Goal: Ask a question

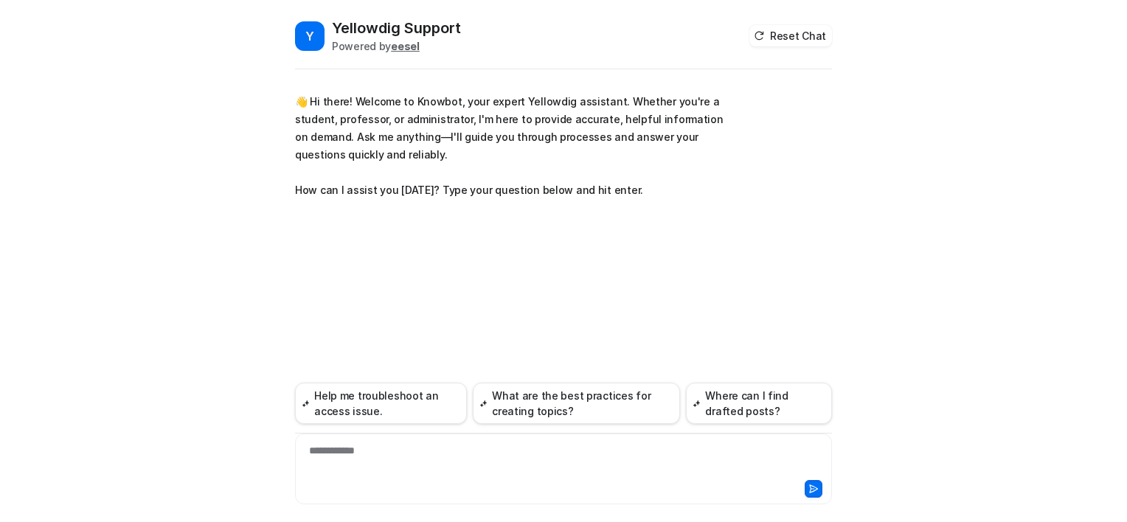
click at [348, 453] on div "**********" at bounding box center [563, 460] width 529 height 34
click at [821, 491] on button at bounding box center [813, 489] width 18 height 18
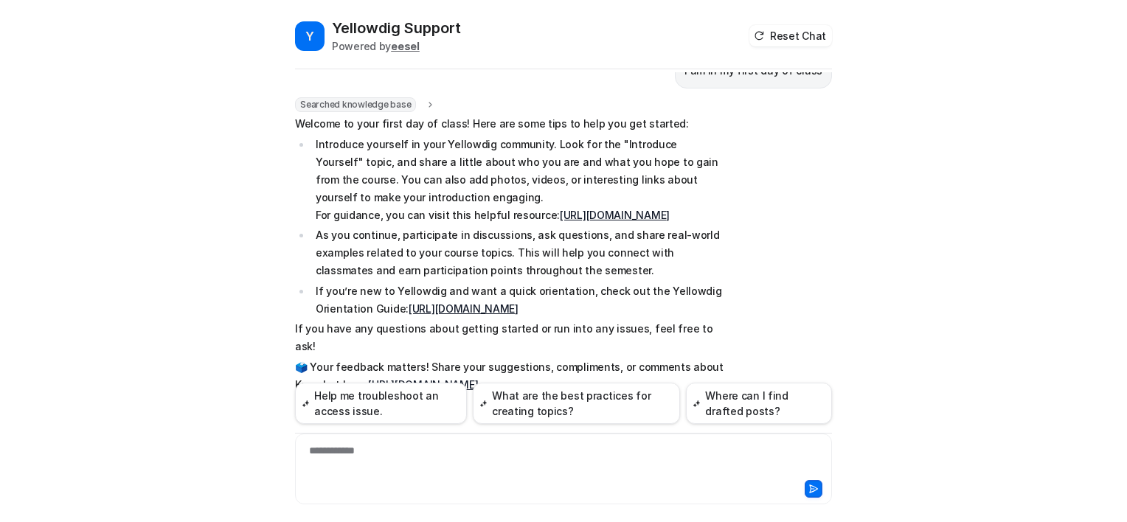
drag, startPoint x: 950, startPoint y: 208, endPoint x: 920, endPoint y: 100, distance: 112.3
drag, startPoint x: 921, startPoint y: 265, endPoint x: 791, endPoint y: 202, distance: 144.4
click at [791, 202] on div "Searched knowledge base search_queries : "first day of class student,getting st…" at bounding box center [563, 258] width 537 height 322
click at [389, 406] on button "Help me troubleshoot an access issue." at bounding box center [381, 403] width 172 height 41
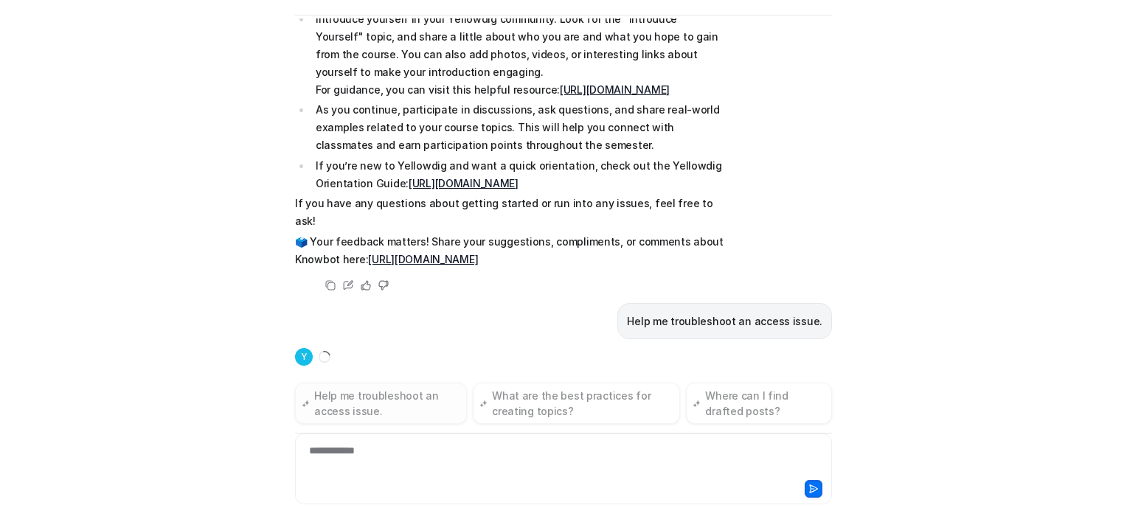
scroll to position [287, 0]
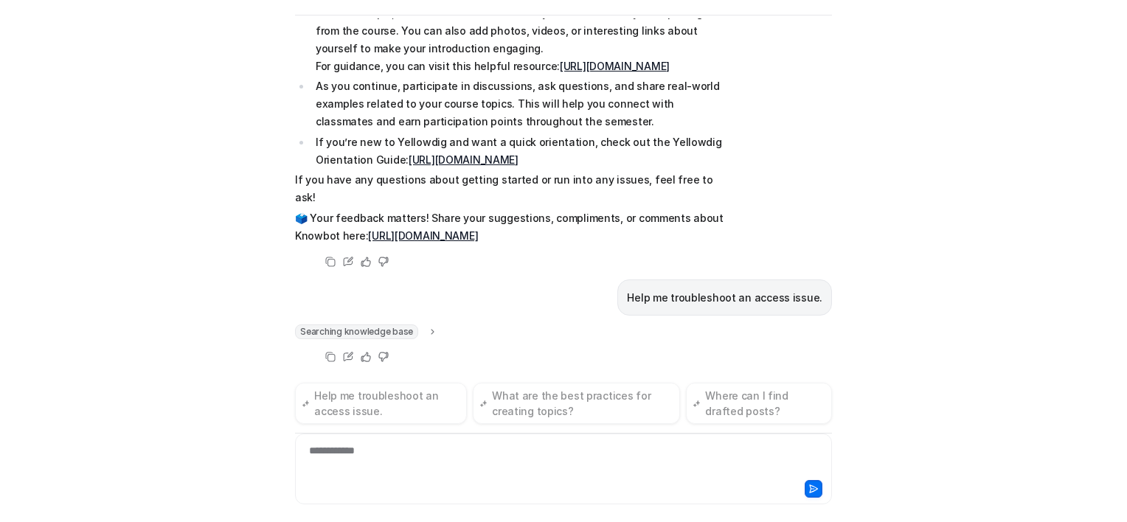
click at [313, 450] on div "**********" at bounding box center [563, 460] width 529 height 34
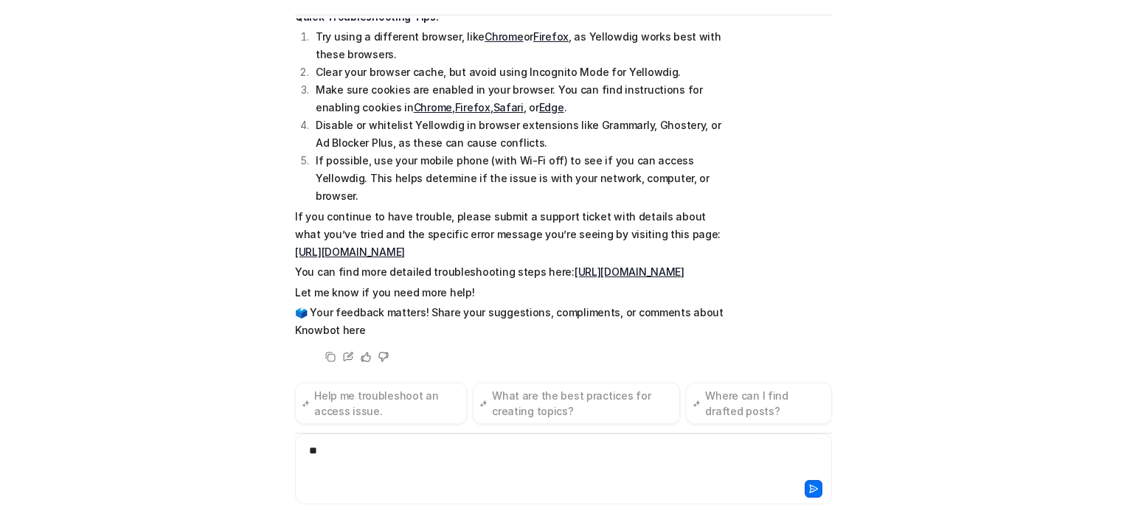
scroll to position [658, 0]
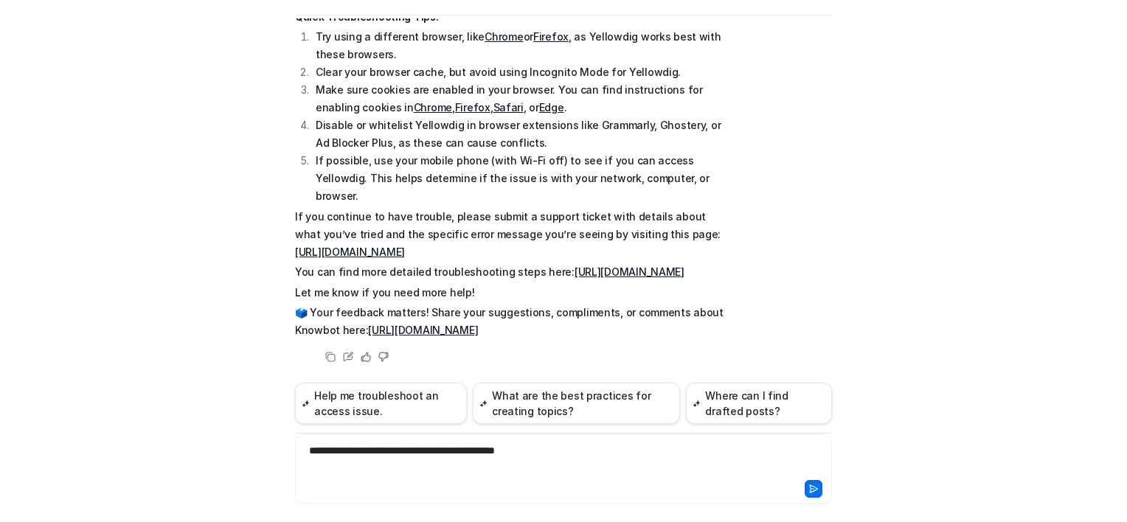
click at [808, 488] on icon at bounding box center [813, 489] width 10 height 10
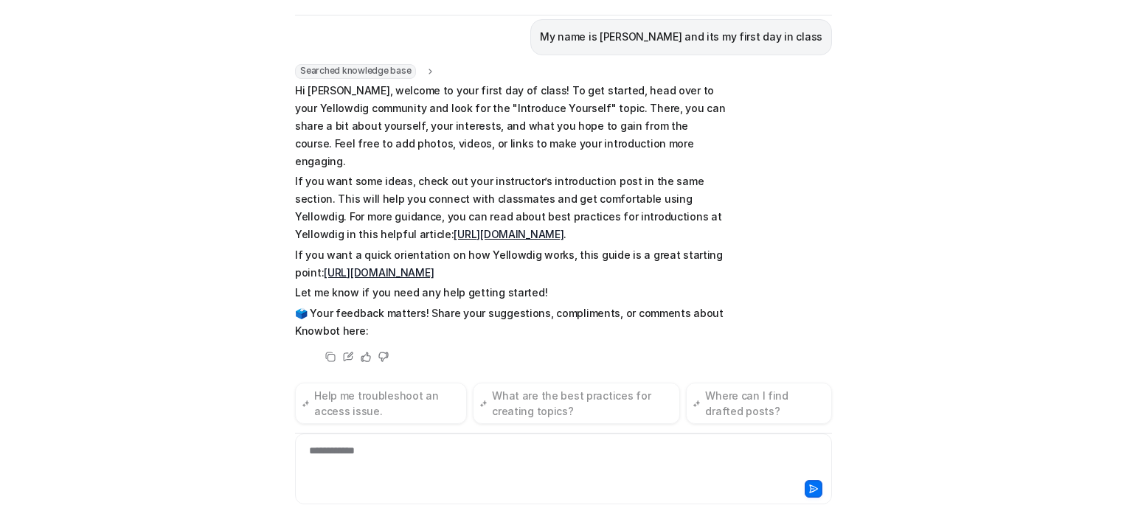
scroll to position [1032, 0]
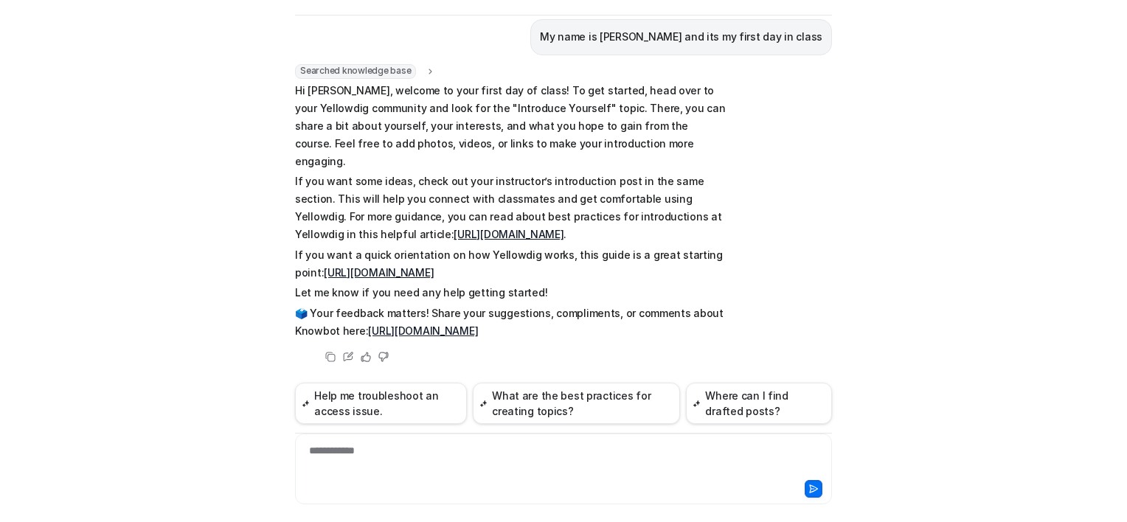
drag, startPoint x: 1032, startPoint y: 94, endPoint x: 1010, endPoint y: 37, distance: 60.7
drag, startPoint x: 1010, startPoint y: 37, endPoint x: 948, endPoint y: 418, distance: 386.3
click at [948, 418] on div "Y Yellowdig Support Powered by eesel Reset Chat 👋 Hi there! Welcome to Knowbot,…" at bounding box center [563, 261] width 1127 height 522
click at [374, 64] on span "Searched knowledge base" at bounding box center [355, 71] width 121 height 15
